Goal: Find specific fact: Find specific fact

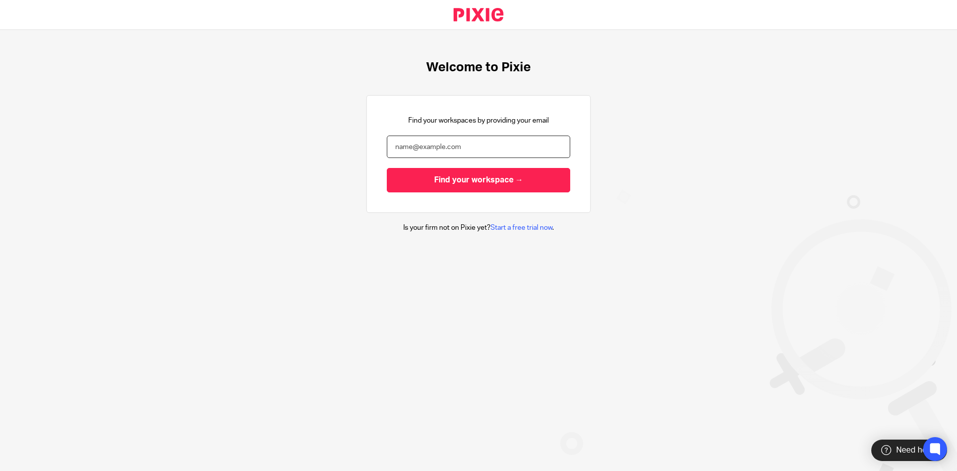
click at [495, 149] on input "email" at bounding box center [478, 147] width 183 height 22
type input "rosina@sapphire8.com"
click at [387, 168] on input "Find your workspace →" at bounding box center [478, 180] width 183 height 24
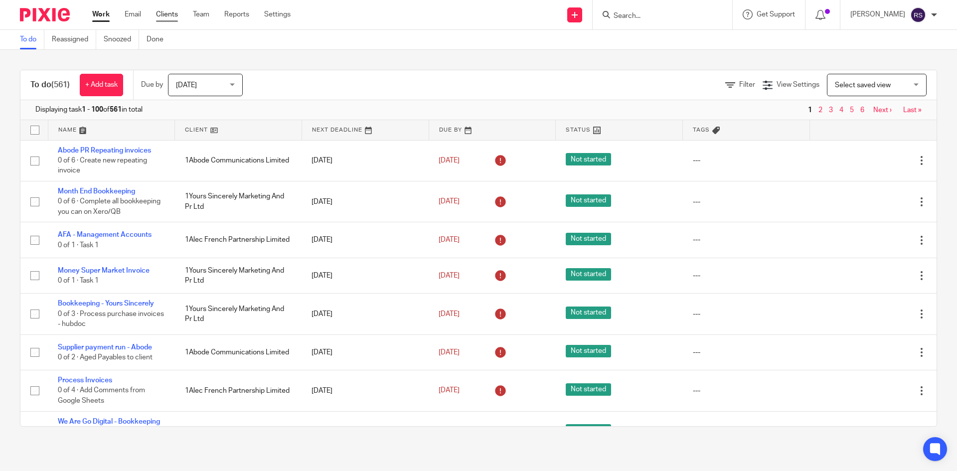
click at [171, 16] on link "Clients" at bounding box center [167, 14] width 22 height 10
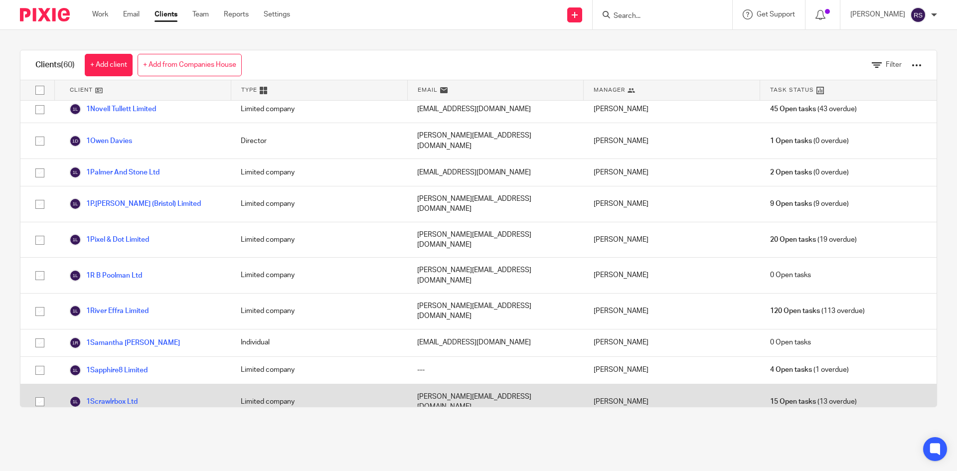
scroll to position [1219, 0]
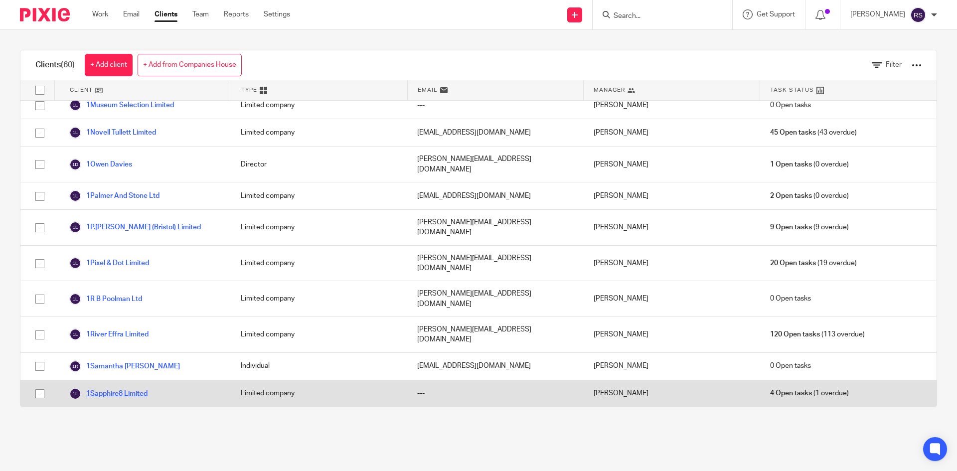
click at [111, 388] on link "1Sapphire8 Limited" at bounding box center [108, 394] width 78 height 12
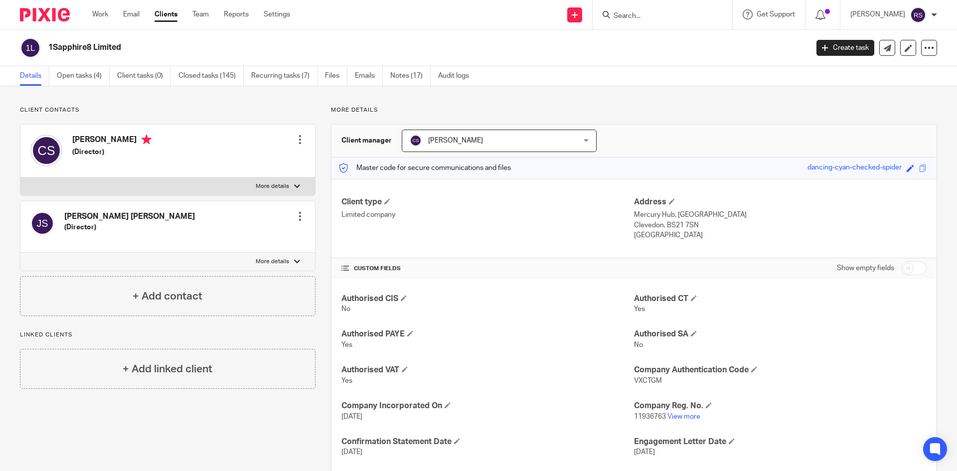
click at [390, 77] on ul "Details Open tasks (4) Client tasks (0) Closed tasks (145) Recurring tasks (7) …" at bounding box center [252, 75] width 464 height 19
click at [396, 76] on link "Notes (17)" at bounding box center [410, 75] width 40 height 19
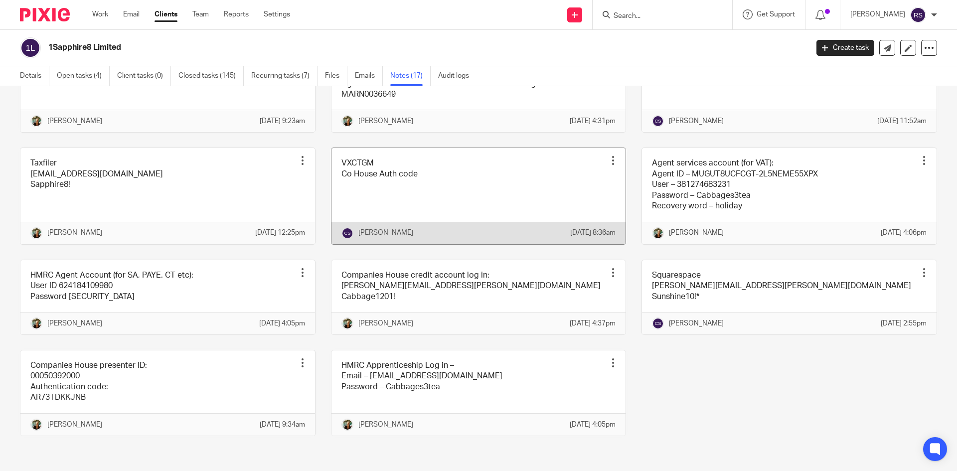
scroll to position [544, 0]
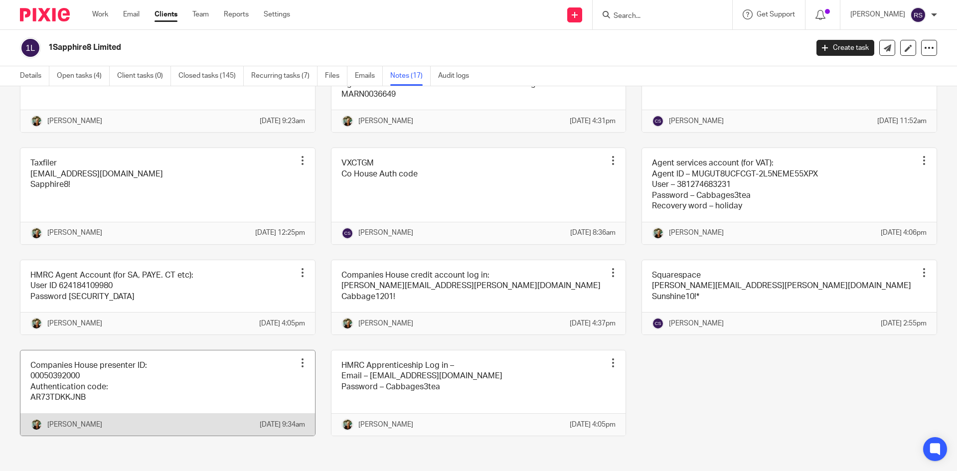
click at [245, 376] on link at bounding box center [167, 392] width 295 height 85
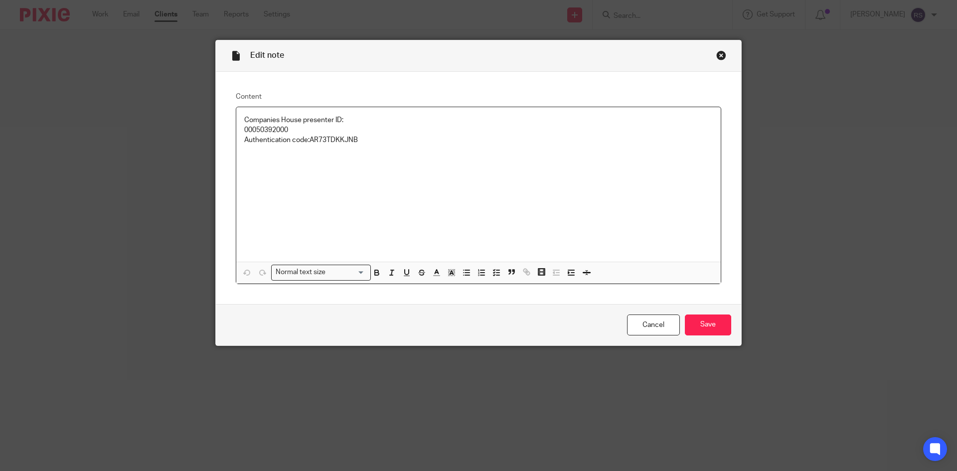
click at [273, 129] on p "Companies House presenter ID: 00050392000 Authentication code: AR73TDKKJNB" at bounding box center [478, 130] width 469 height 30
copy p "00050392000"
click at [349, 140] on p "Companies House presenter ID: 00050392000 Authentication code: AR73TDKKJNB" at bounding box center [478, 130] width 469 height 30
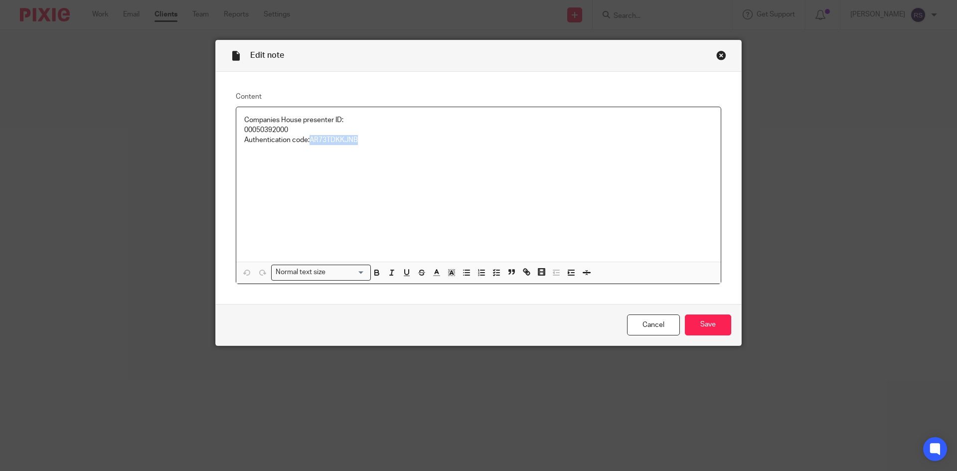
copy p "AR73TDKKJNB"
click at [701, 324] on input "Save" at bounding box center [708, 325] width 46 height 21
